Goal: Information Seeking & Learning: Learn about a topic

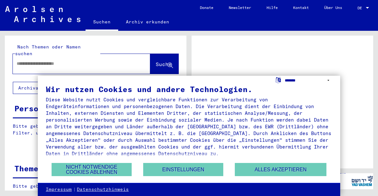
click at [327, 82] on select "**********" at bounding box center [308, 80] width 47 height 9
select select "*****"
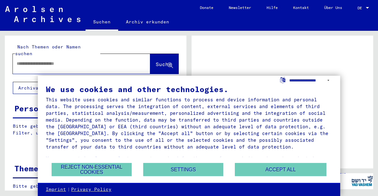
click at [303, 171] on button "Accept all" at bounding box center [281, 169] width 92 height 13
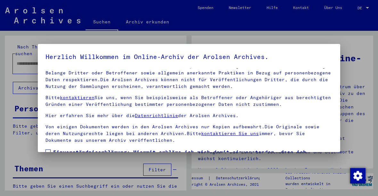
click at [356, 79] on div at bounding box center [189, 98] width 378 height 196
click at [358, 76] on div at bounding box center [189, 98] width 378 height 196
click at [360, 176] on img "button" at bounding box center [357, 175] width 15 height 15
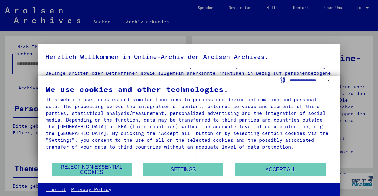
click at [108, 167] on button "Reject non-essential cookies" at bounding box center [92, 169] width 80 height 13
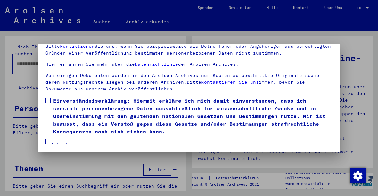
scroll to position [52, 0]
click at [85, 139] on button "Ich stimme zu" at bounding box center [69, 144] width 48 height 12
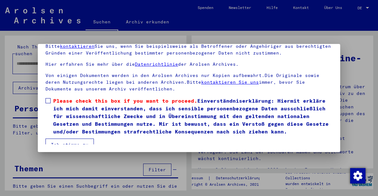
click at [50, 98] on span at bounding box center [47, 100] width 5 height 5
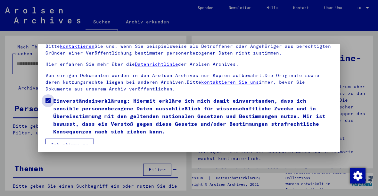
click at [53, 97] on span "Einverständniserklärung: Hiermit erkläre ich mich damit einverstanden, dass ich…" at bounding box center [192, 116] width 279 height 38
click at [80, 141] on button "Ich stimme zu" at bounding box center [69, 144] width 48 height 12
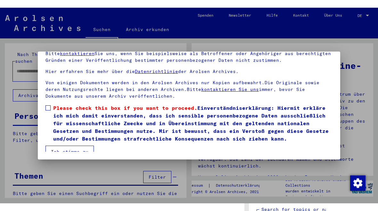
scroll to position [48, 0]
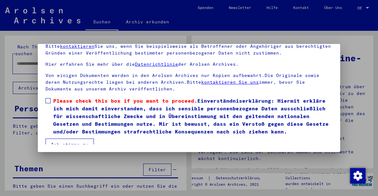
click at [49, 98] on span at bounding box center [47, 100] width 5 height 5
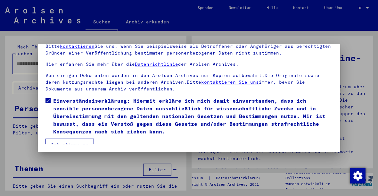
click at [79, 142] on button "Ich stimme zu" at bounding box center [69, 144] width 48 height 12
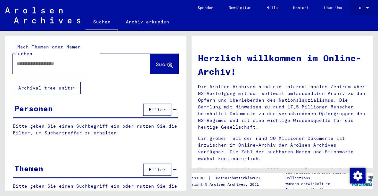
click at [364, 10] on span "DE" at bounding box center [360, 8] width 7 height 4
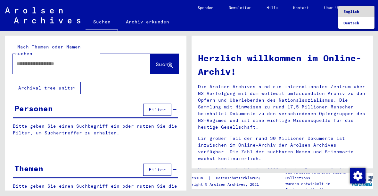
click at [367, 13] on span "English" at bounding box center [356, 12] width 26 height 12
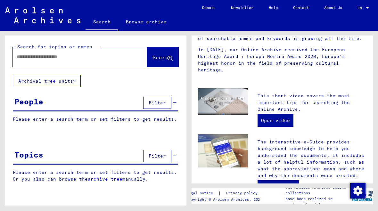
scroll to position [114, 0]
